Goal: Task Accomplishment & Management: Use online tool/utility

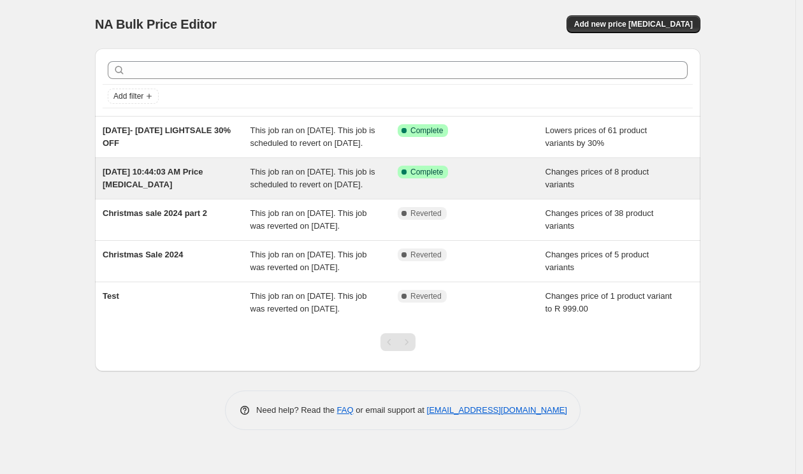
click at [157, 189] on span "[DATE] 10:44:03 AM Price [MEDICAL_DATA]" at bounding box center [153, 178] width 101 height 22
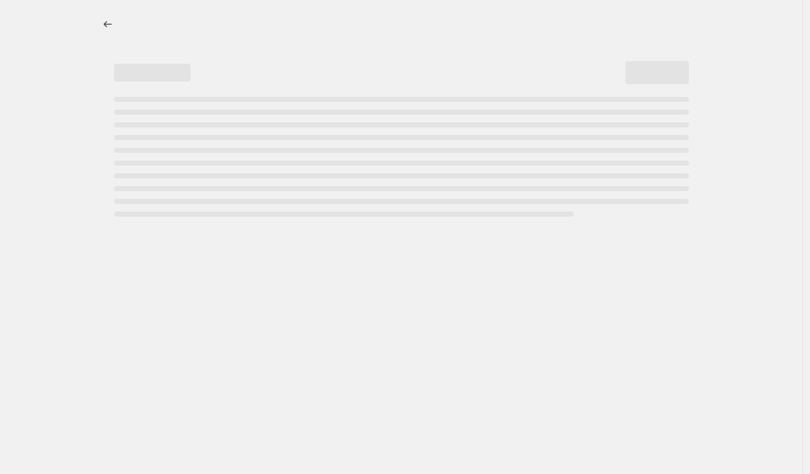
select select "tag"
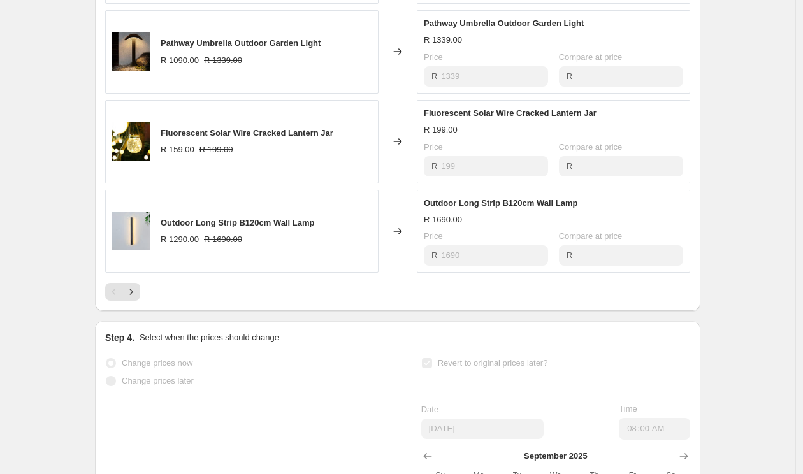
scroll to position [844, 0]
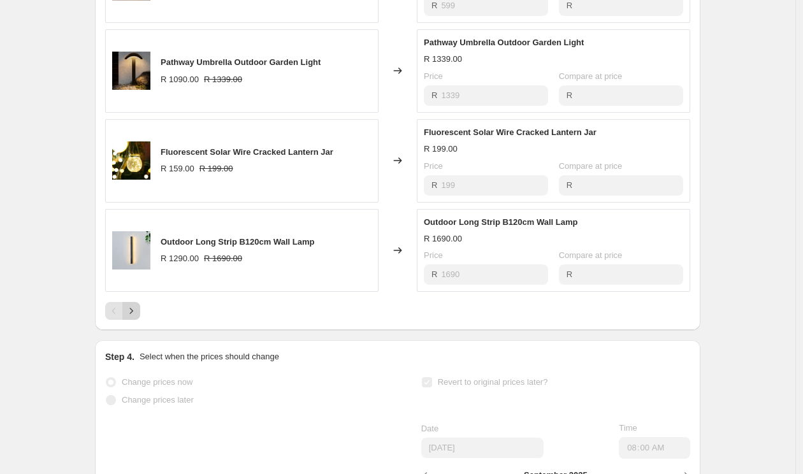
click at [138, 317] on icon "Next" at bounding box center [131, 311] width 13 height 13
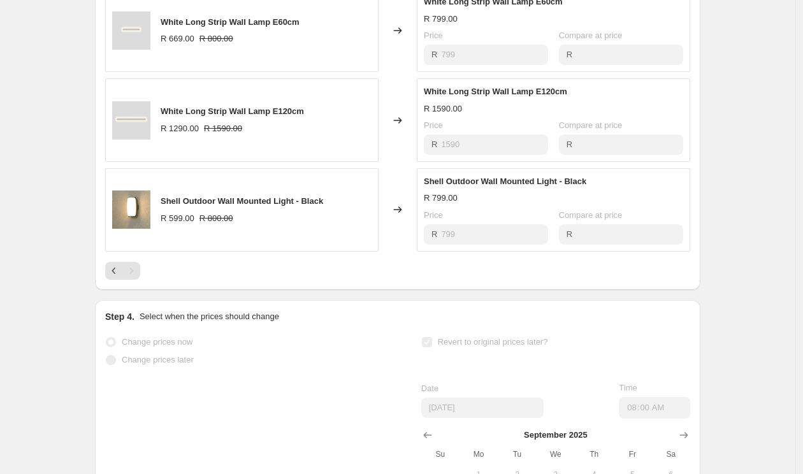
scroll to position [700, 0]
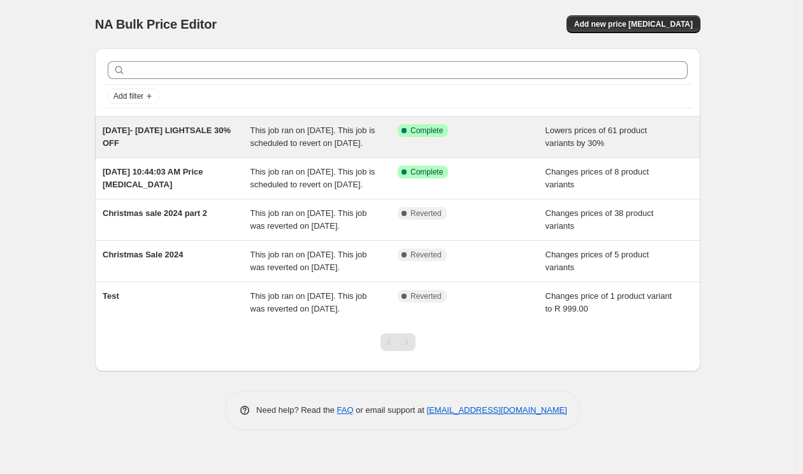
click at [169, 136] on div "[DATE]- [DATE] LIGHTSALE 30% OFF" at bounding box center [177, 136] width 148 height 25
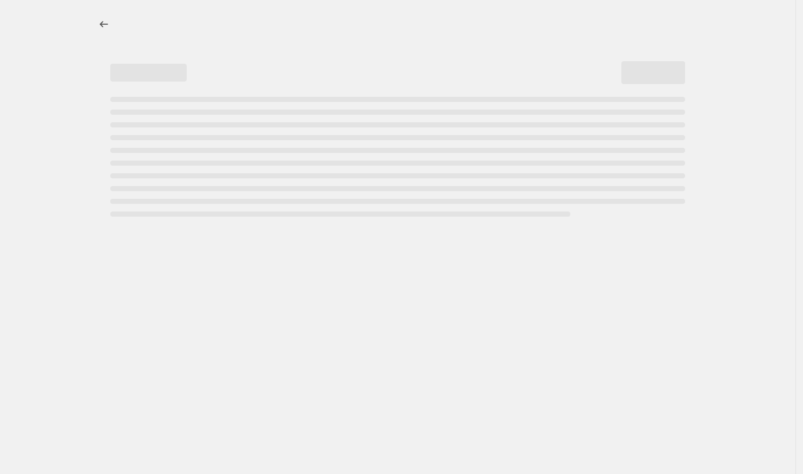
select select "percentage"
select select "tag"
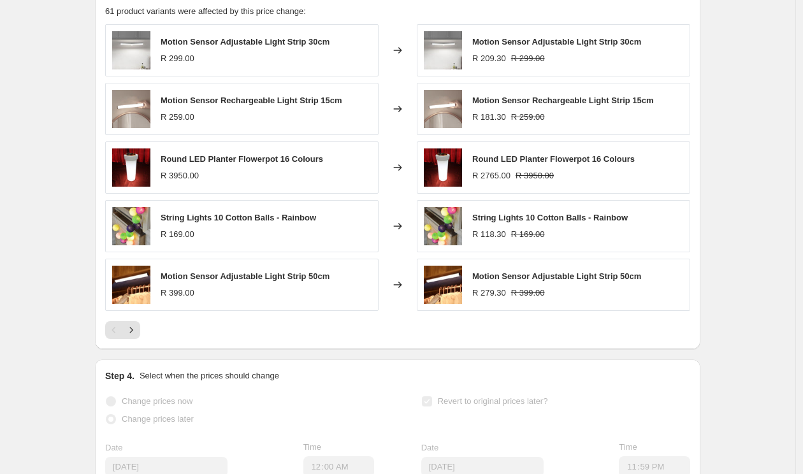
scroll to position [1044, 0]
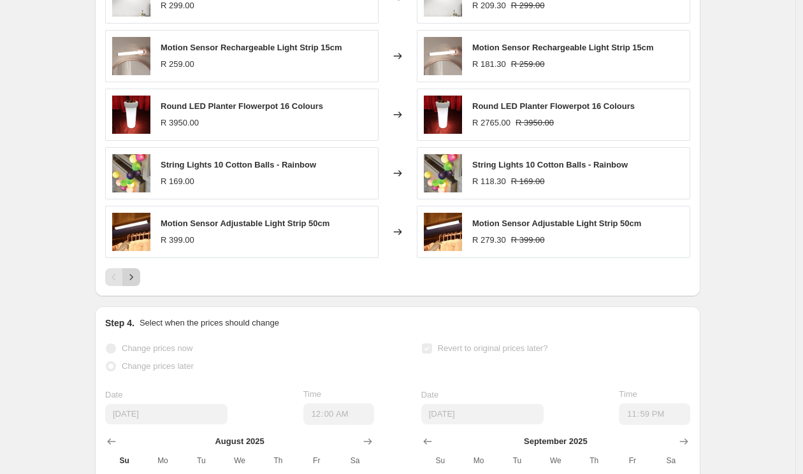
click at [134, 286] on button "Next" at bounding box center [131, 277] width 18 height 18
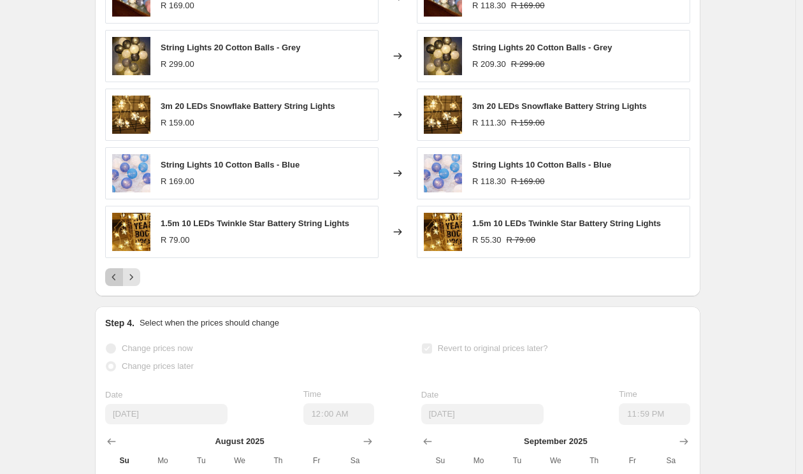
click at [120, 284] on icon "Previous" at bounding box center [114, 277] width 13 height 13
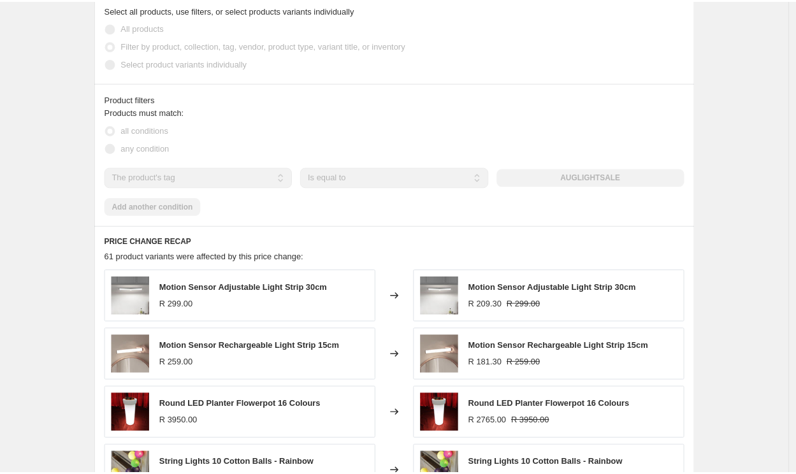
scroll to position [706, 0]
